Goal: Answer question/provide support

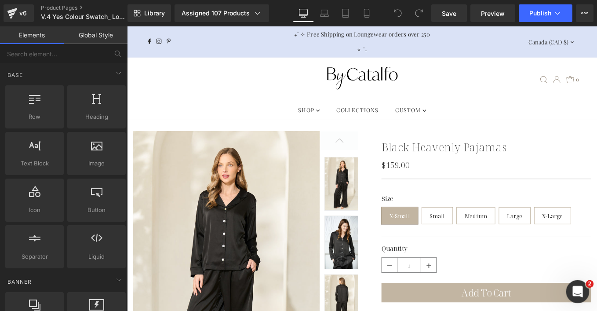
click at [574, 288] on icon "Open Intercom Messenger" at bounding box center [577, 290] width 15 height 15
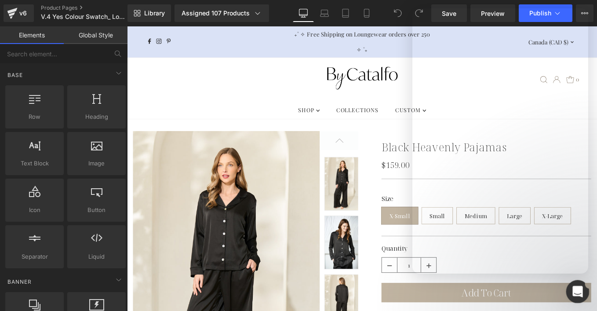
click at [574, 288] on icon "Open Intercom Messenger" at bounding box center [577, 290] width 15 height 15
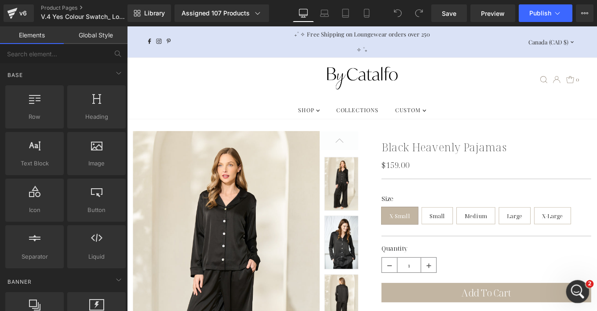
click at [581, 285] on div "Open Intercom Messenger" at bounding box center [576, 290] width 29 height 29
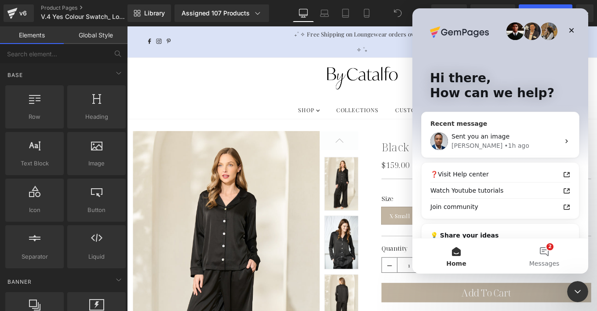
click at [487, 137] on span "Sent you an image" at bounding box center [481, 136] width 58 height 7
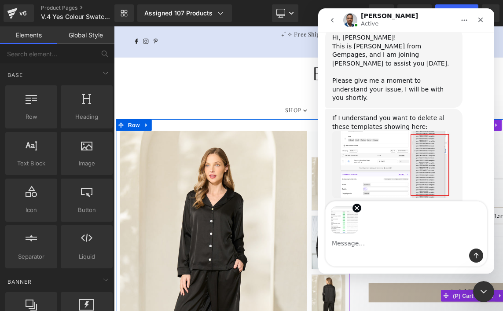
scroll to position [6152, 0]
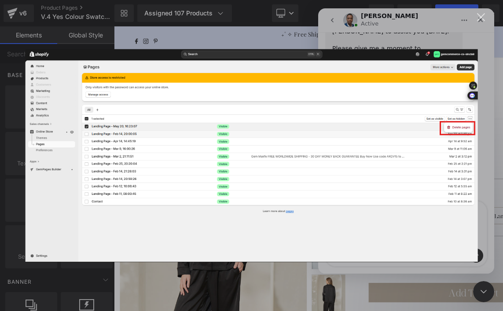
click at [452, 24] on div "Intercom messenger" at bounding box center [251, 155] width 503 height 311
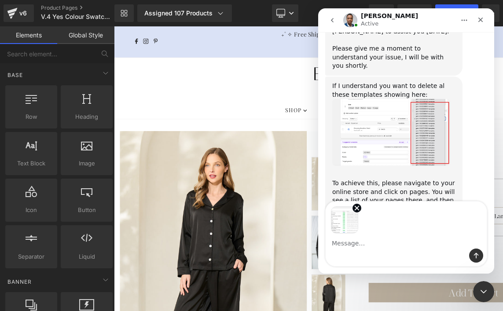
click at [360, 257] on div "Intercom messenger" at bounding box center [405, 255] width 161 height 14
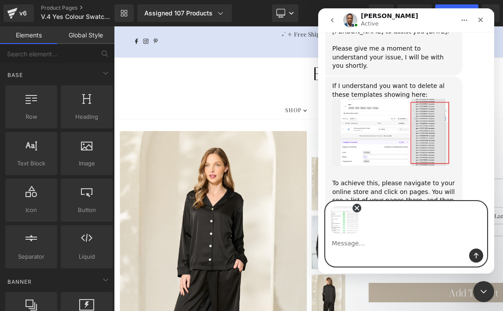
click at [357, 206] on icon "Remove image 1" at bounding box center [357, 208] width 8 height 8
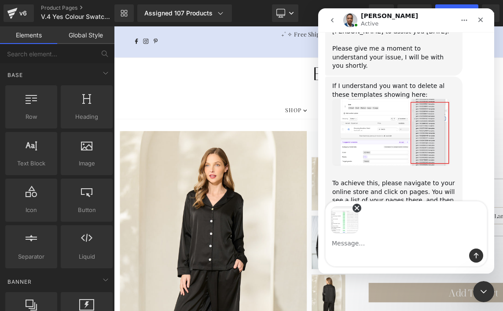
scroll to position [6120, 0]
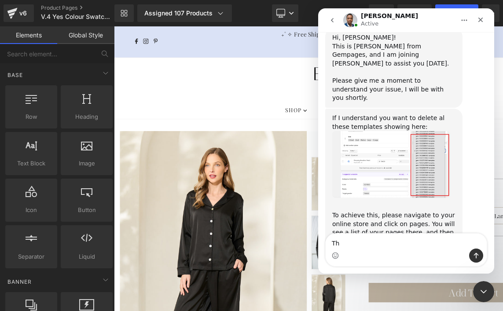
type textarea "T"
type textarea "I"
type textarea "T"
type textarea "No this doesn't help"
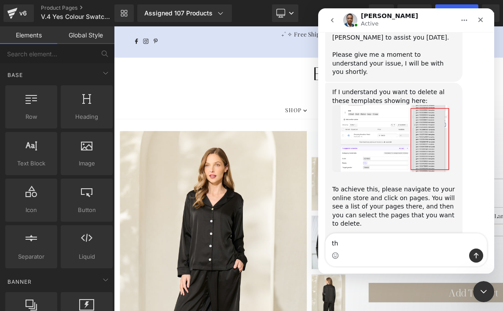
type textarea "t"
type textarea "T"
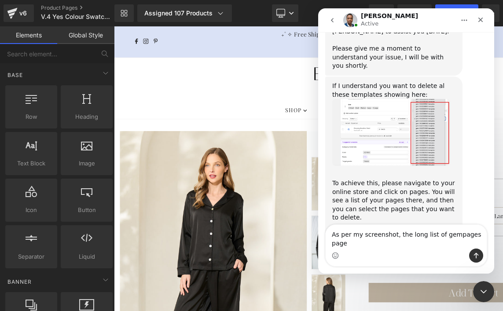
scroll to position [6154, 0]
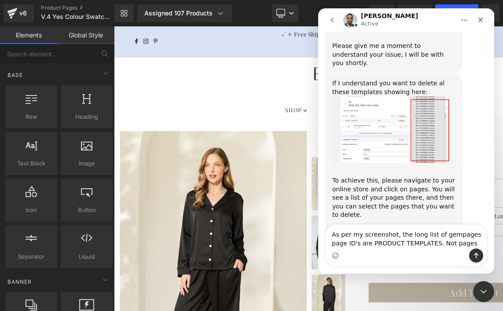
click at [440, 244] on textarea "As per my screenshot, the long list of gempages page ID's are PRODUCT TEMPLATES…" at bounding box center [405, 237] width 161 height 24
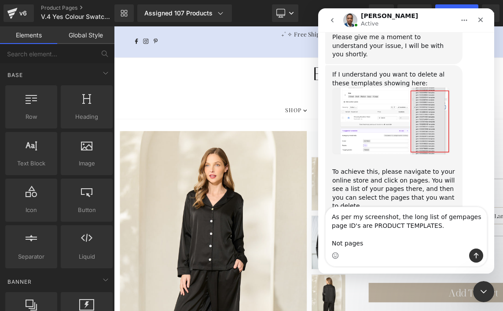
scroll to position [6172, 0]
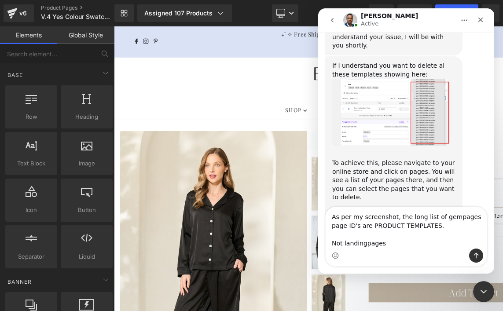
type textarea "As per my screenshot, the long list of gempages page ID's are PRODUCT TEMPLATES…"
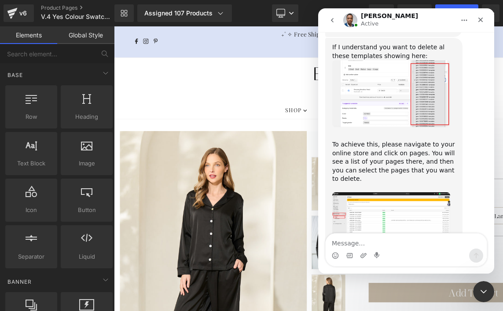
scroll to position [6196, 0]
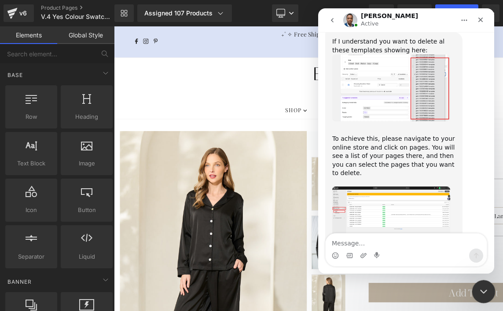
click at [482, 288] on icon "Close Intercom Messenger" at bounding box center [482, 290] width 11 height 11
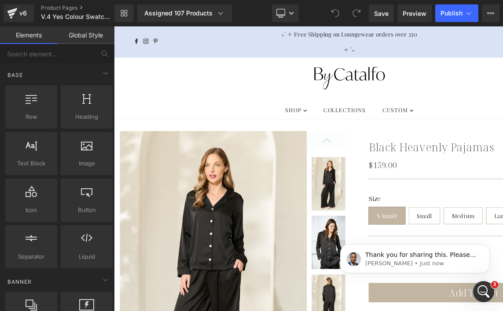
scroll to position [6239, 0]
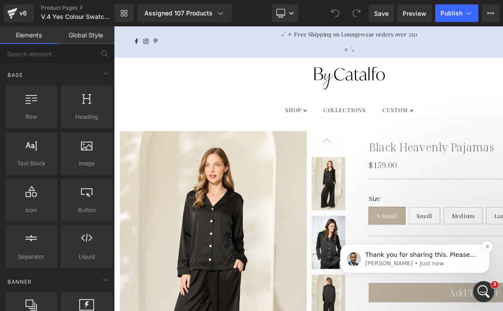
click at [398, 259] on p "[PERSON_NAME] • Just now" at bounding box center [421, 263] width 113 height 8
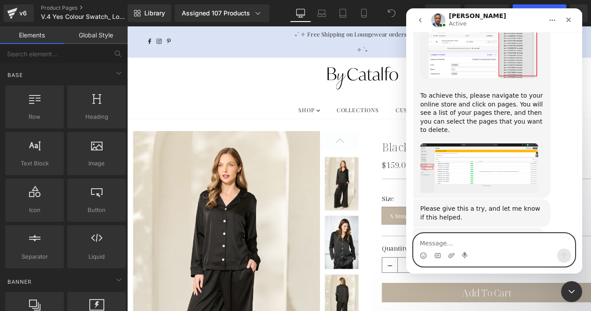
scroll to position [6234, 0]
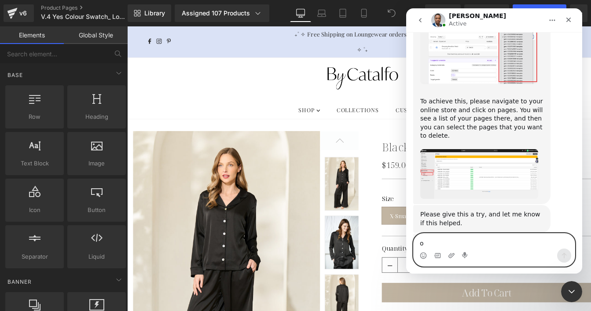
type textarea "ok"
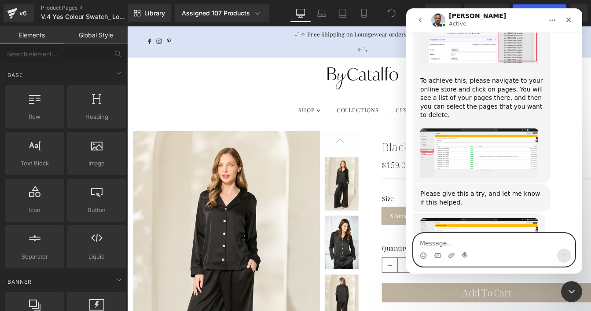
scroll to position [6266, 0]
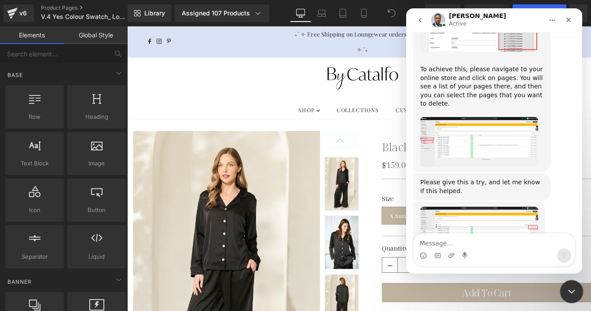
click at [574, 286] on icon "Close Intercom Messenger" at bounding box center [570, 290] width 11 height 11
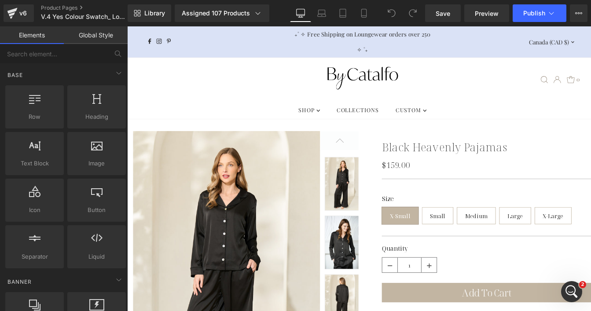
click at [186, 84] on div ".slideout__trigger-mobile-menu .testament--icon-theme-menu-bars:hover .hover-fi…" at bounding box center [393, 86] width 500 height 49
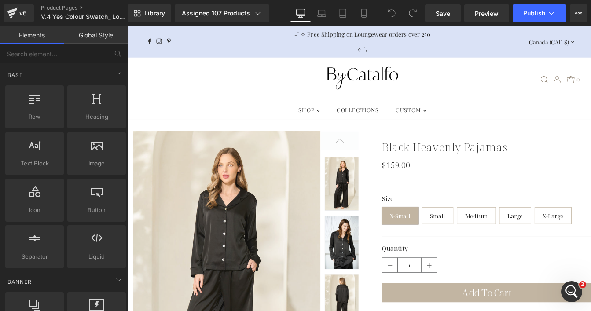
click at [190, 95] on div ".slideout__trigger-mobile-menu .testament--icon-theme-menu-bars:hover .hover-fi…" at bounding box center [393, 86] width 500 height 49
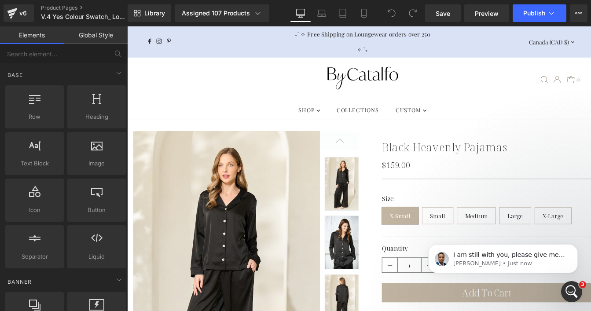
scroll to position [77, 0]
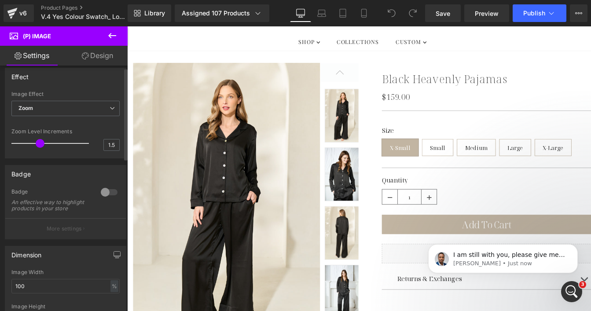
scroll to position [0, 0]
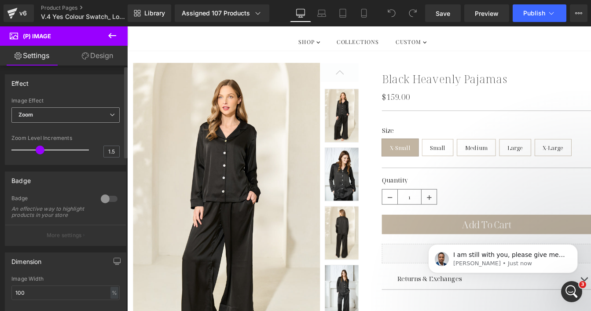
click at [98, 112] on span "Zoom" at bounding box center [65, 114] width 108 height 15
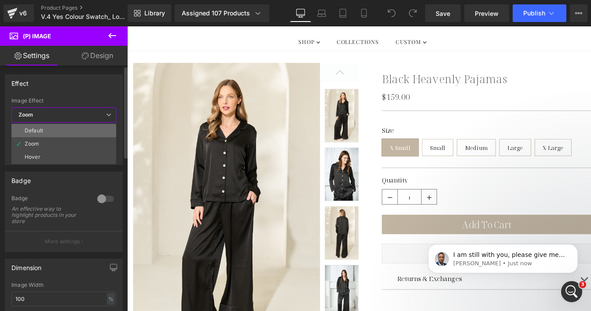
click at [77, 131] on li "Default" at bounding box center [63, 130] width 105 height 13
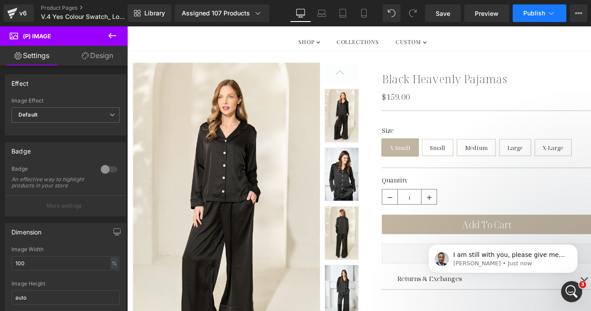
click at [537, 12] on span "Publish" at bounding box center [534, 13] width 22 height 7
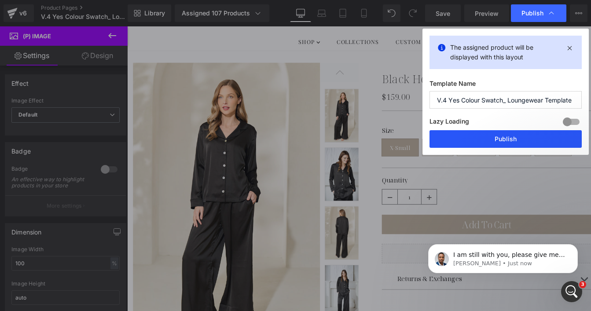
click at [500, 143] on button "Publish" at bounding box center [505, 139] width 152 height 18
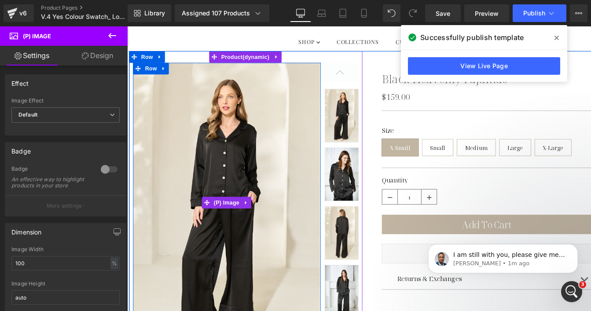
click at [226, 127] on img at bounding box center [240, 227] width 212 height 318
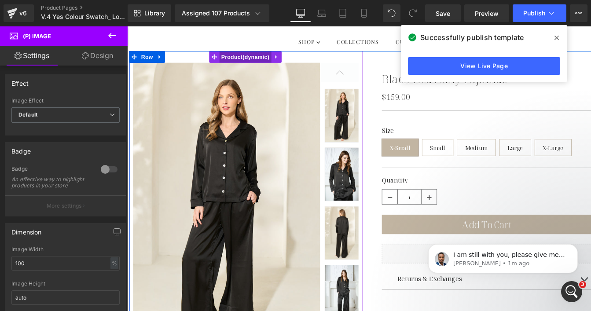
click at [245, 59] on span "Product" at bounding box center [260, 61] width 59 height 13
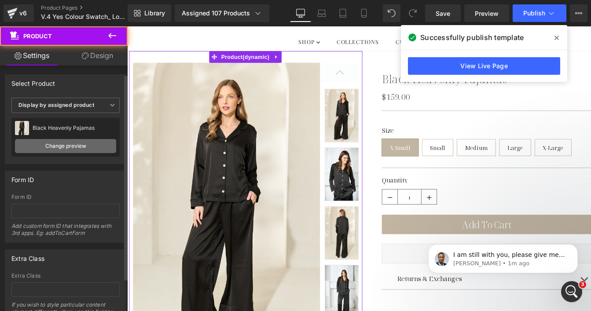
scroll to position [49, 0]
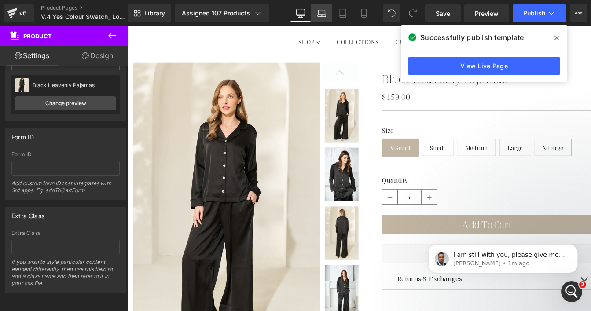
click at [326, 15] on icon at bounding box center [321, 13] width 9 height 9
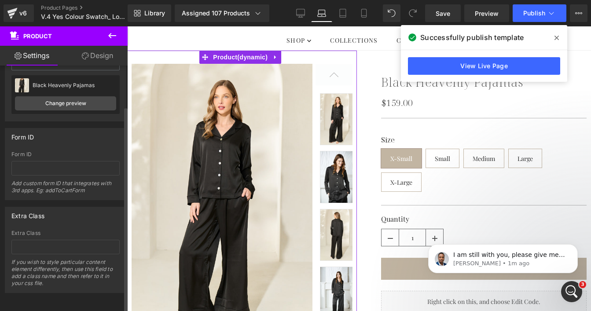
scroll to position [73, 0]
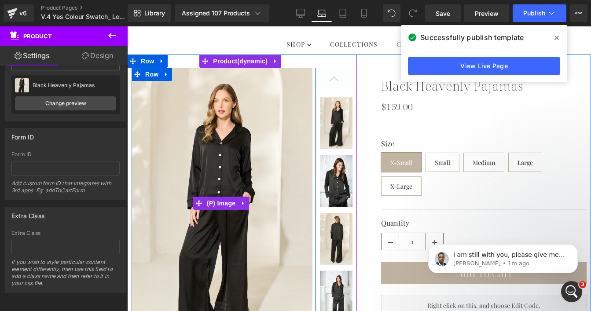
click at [212, 128] on img at bounding box center [222, 203] width 182 height 271
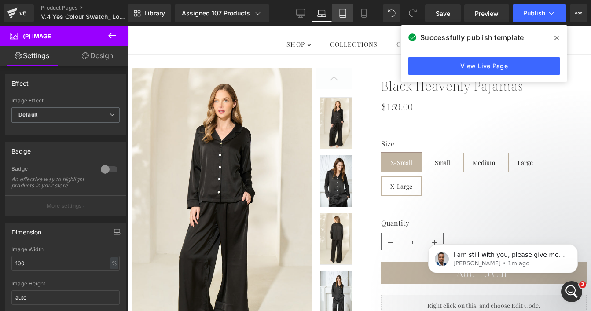
click at [345, 21] on link "Tablet" at bounding box center [342, 13] width 21 height 18
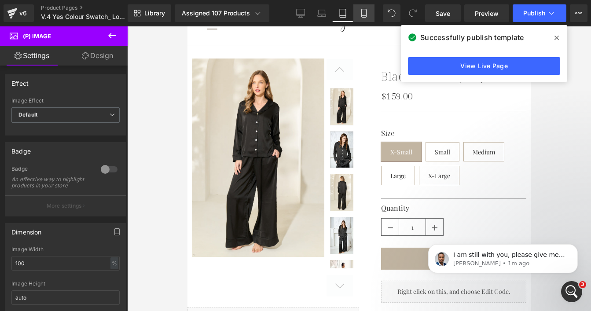
scroll to position [64, 0]
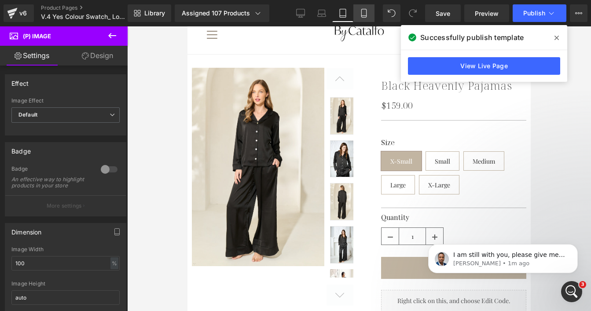
click at [367, 18] on link "Mobile" at bounding box center [363, 13] width 21 height 18
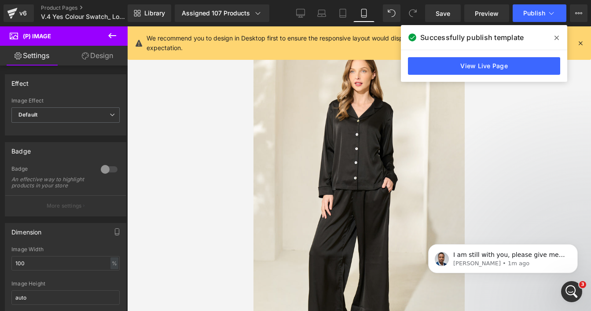
scroll to position [28, 0]
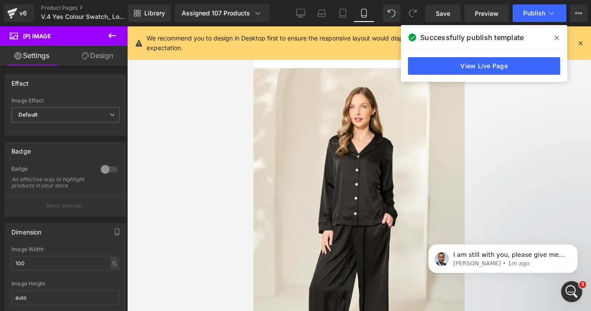
click at [555, 34] on icon at bounding box center [556, 37] width 4 height 7
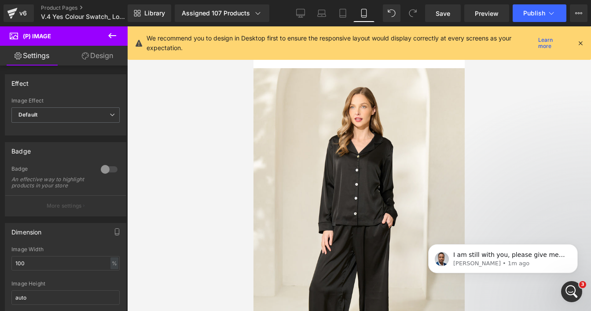
click at [583, 40] on icon at bounding box center [580, 43] width 8 height 8
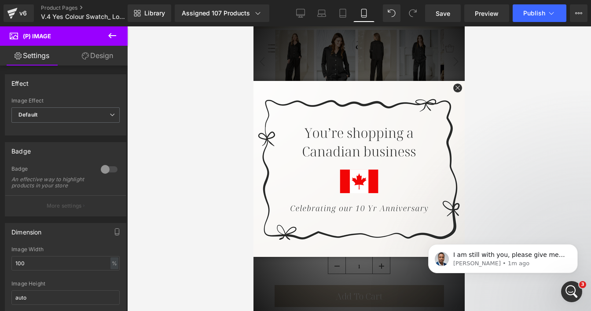
scroll to position [380, 0]
click at [451, 89] on span at bounding box center [456, 88] width 15 height 15
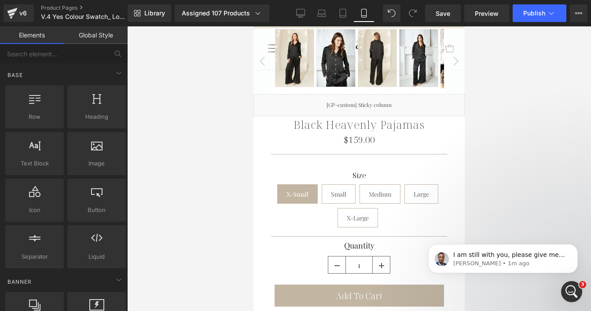
click at [365, 184] on span "Medium" at bounding box center [379, 193] width 41 height 19
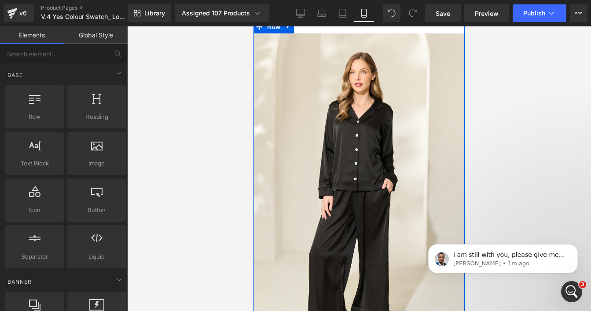
scroll to position [0, 0]
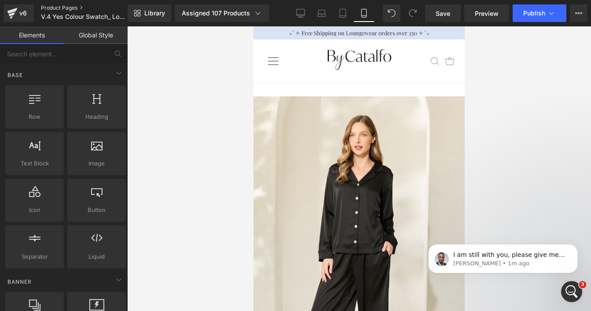
click at [67, 8] on link "Product Pages" at bounding box center [91, 7] width 101 height 7
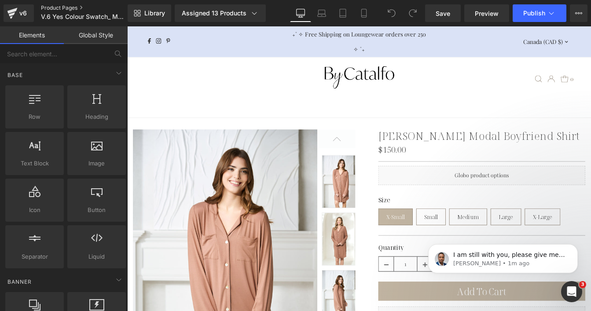
click at [73, 5] on link "Product Pages" at bounding box center [91, 7] width 101 height 7
